Goal: Information Seeking & Learning: Learn about a topic

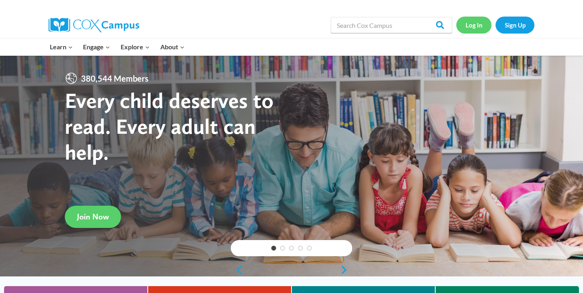
click at [478, 26] on link "Log In" at bounding box center [473, 25] width 35 height 17
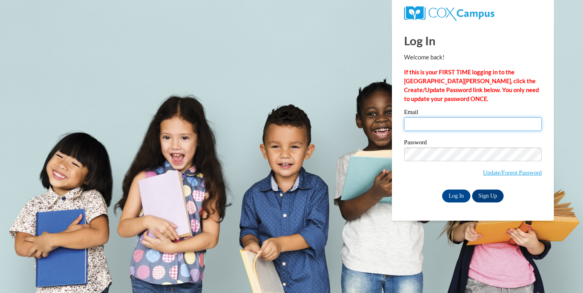
click at [443, 118] on input "Email" at bounding box center [473, 124] width 138 height 14
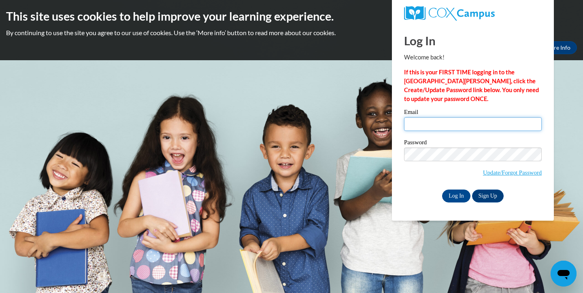
type input "Gasmussen@waukesha.k12.wi.us"
click at [457, 192] on input "Log In" at bounding box center [456, 196] width 28 height 13
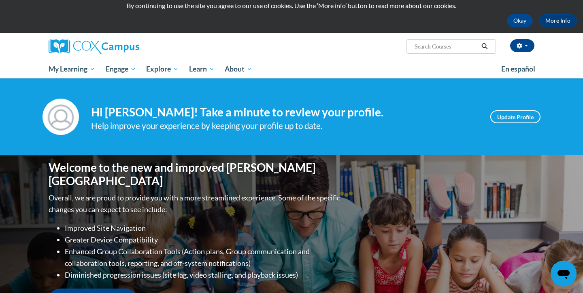
scroll to position [28, 0]
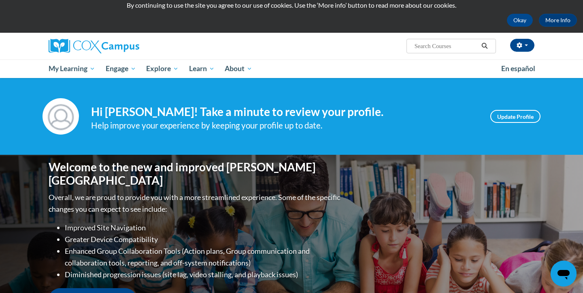
click at [429, 41] on span "Search Search..." at bounding box center [450, 46] width 89 height 15
click at [427, 47] on input "Search..." at bounding box center [445, 46] width 65 height 10
type input "fluency"
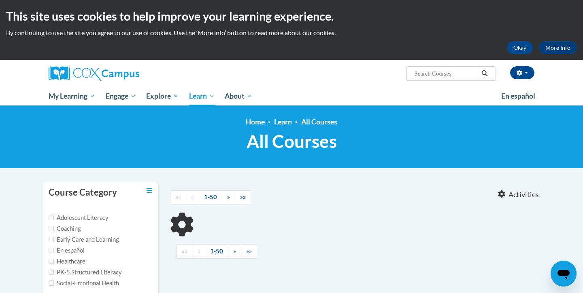
type input "fluency"
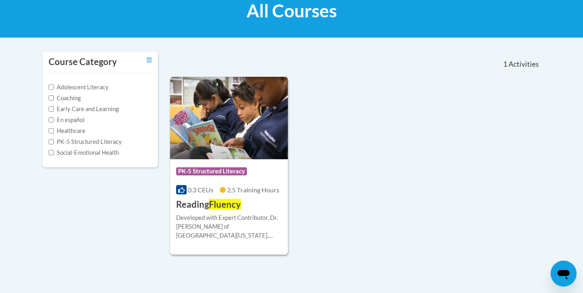
scroll to position [130, 0]
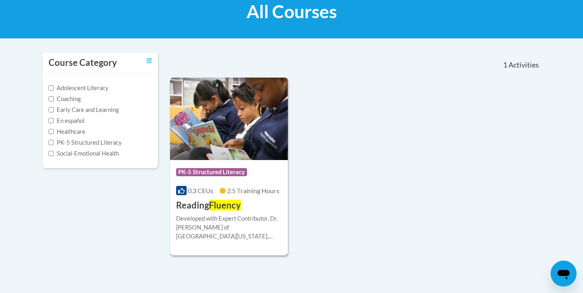
click at [241, 196] on div "Course Category: PK-5 Structured Literacy 0.3 CEUs 2.5 Training Hours COURSE Re…" at bounding box center [229, 186] width 118 height 52
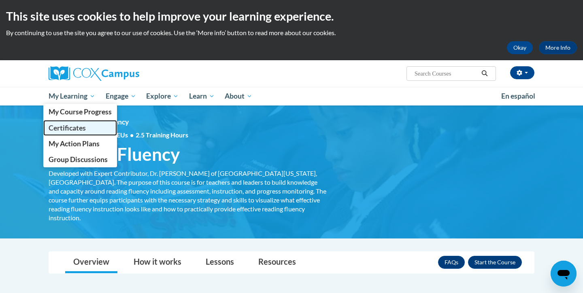
click at [83, 124] on span "Certificates" at bounding box center [67, 128] width 37 height 8
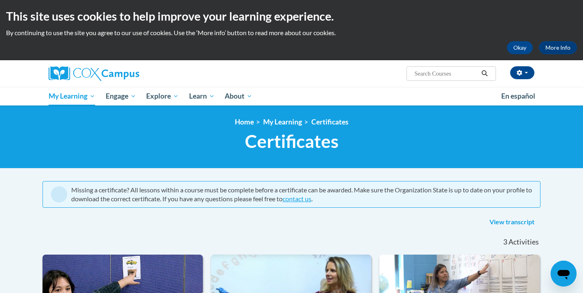
click at [423, 72] on input "Search..." at bounding box center [445, 74] width 65 height 10
type input "fluency"
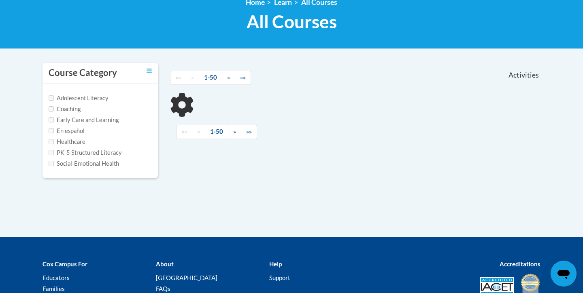
scroll to position [121, 0]
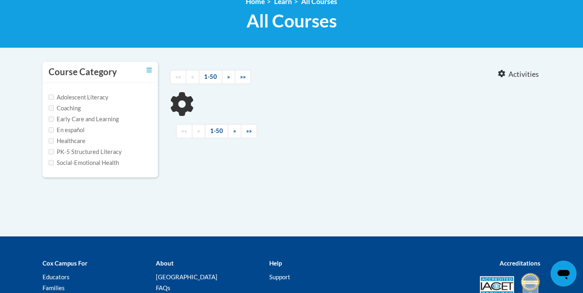
type input "fluency"
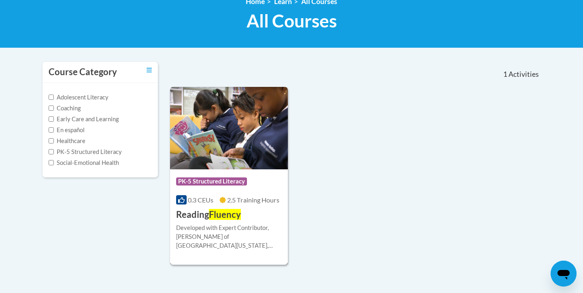
click at [236, 194] on div "Course Category: PK-5 Structured Literacy 0.3 CEUs 2.5 Training Hours COURSE Re…" at bounding box center [229, 196] width 118 height 52
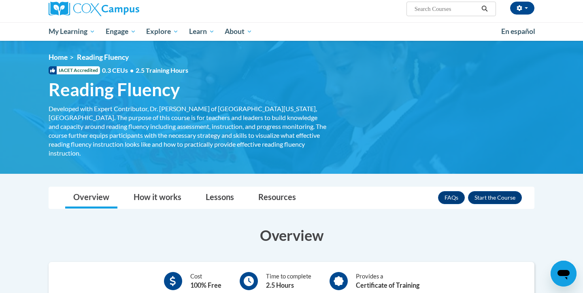
scroll to position [66, 0]
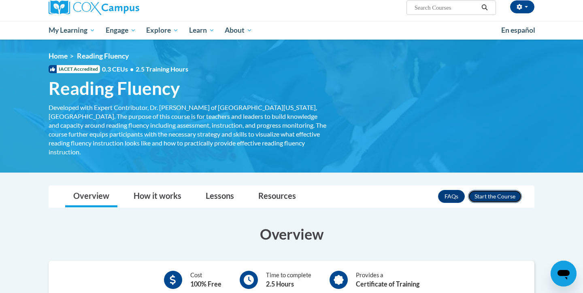
click at [507, 192] on button "Enroll" at bounding box center [495, 196] width 54 height 13
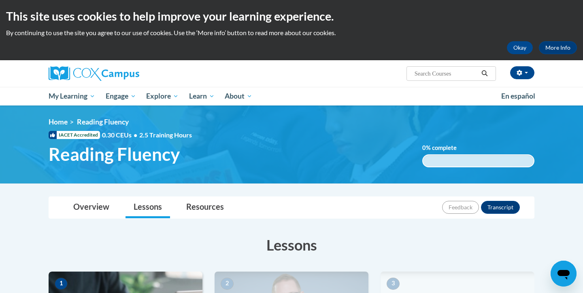
click at [444, 81] on span "Search Search..." at bounding box center [450, 73] width 89 height 15
click at [444, 68] on span "Search Search..." at bounding box center [450, 73] width 89 height 15
click at [444, 73] on input "Search..." at bounding box center [445, 74] width 65 height 10
type input "vocabulary"
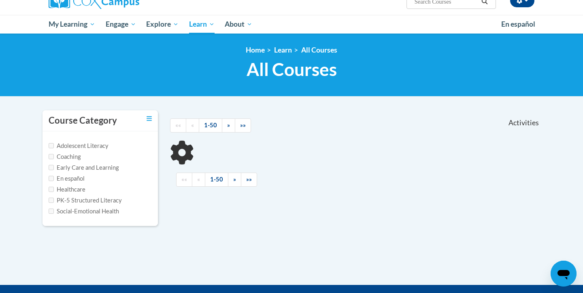
scroll to position [98, 0]
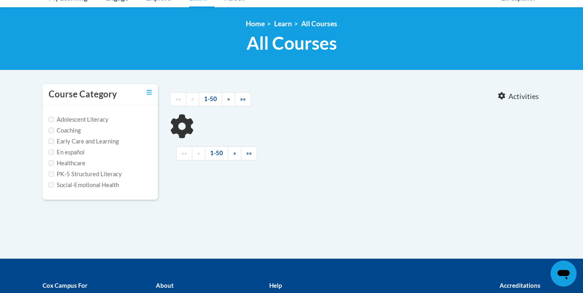
type input "vocabulary"
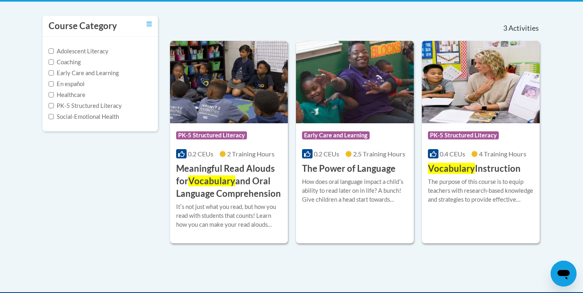
scroll to position [168, 0]
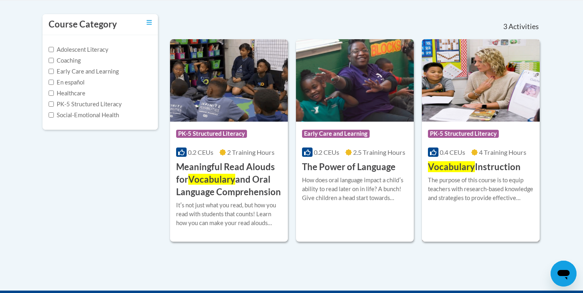
click at [460, 174] on div "More Info Enroll The purpose of this course is to equip teachers with research-…" at bounding box center [481, 194] width 118 height 41
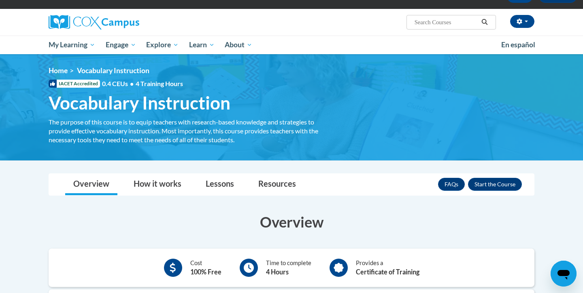
scroll to position [64, 0]
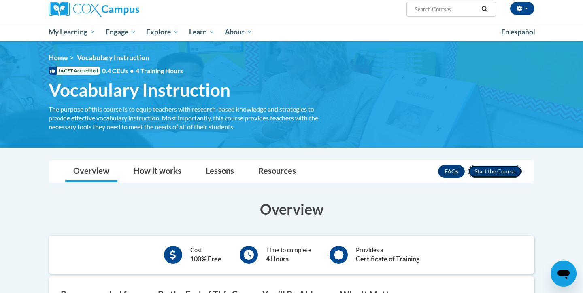
click at [498, 176] on button "Enroll" at bounding box center [495, 171] width 54 height 13
